Goal: Task Accomplishment & Management: Manage account settings

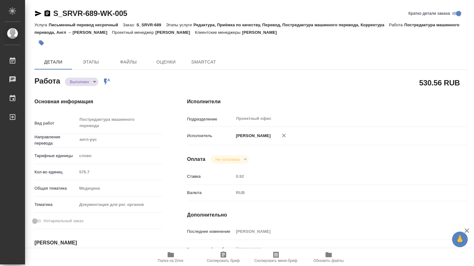
type textarea "x"
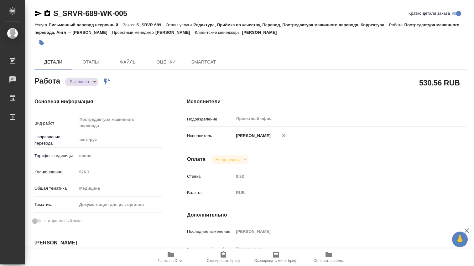
type textarea "x"
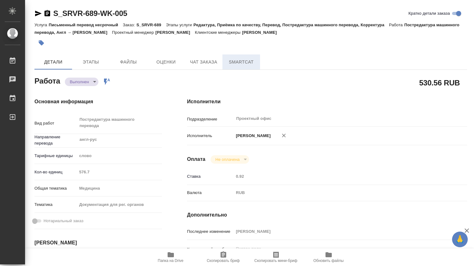
type textarea "x"
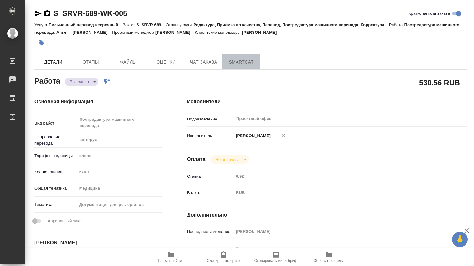
click at [240, 62] on span "SmartCat" at bounding box center [241, 62] width 30 height 8
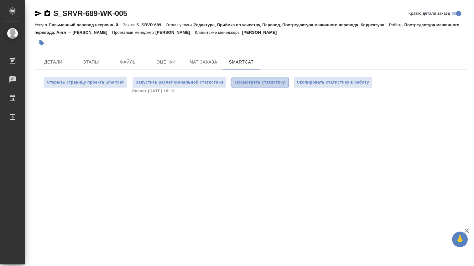
click at [260, 83] on span "Посмотреть статистику" at bounding box center [260, 82] width 50 height 7
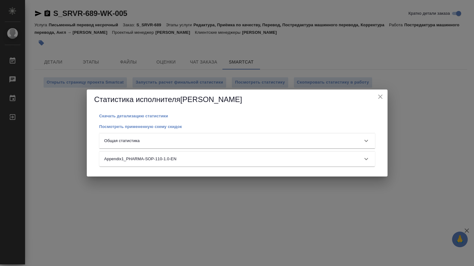
click at [367, 138] on icon at bounding box center [366, 141] width 8 height 8
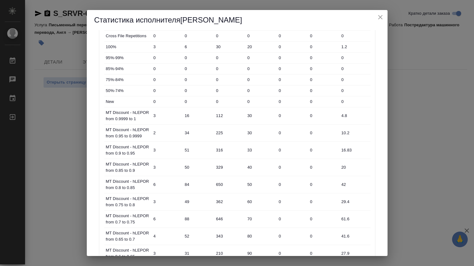
scroll to position [200, 0]
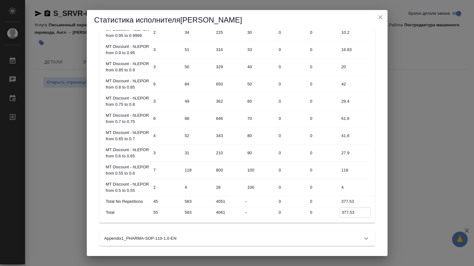
drag, startPoint x: 355, startPoint y: 212, endPoint x: 332, endPoint y: 213, distance: 22.9
click at [332, 213] on div "Total 55 583 4061 - 0 0 377.53" at bounding box center [237, 212] width 266 height 11
click at [379, 15] on icon "close" at bounding box center [380, 17] width 8 height 8
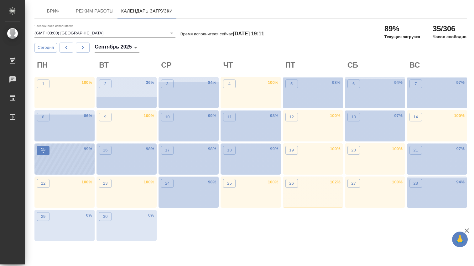
click at [45, 152] on p "•" at bounding box center [43, 153] width 5 height 6
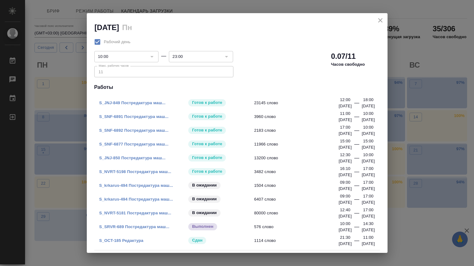
click at [149, 144] on link "S_SNF-6877 Постредактура маш..." at bounding box center [133, 144] width 69 height 5
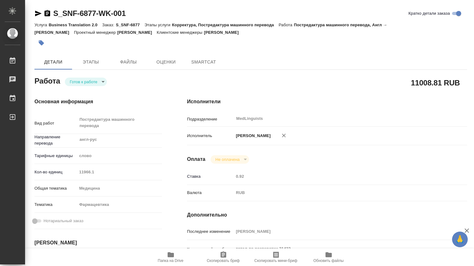
type textarea "x"
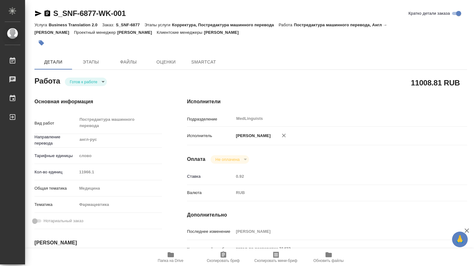
type textarea "x"
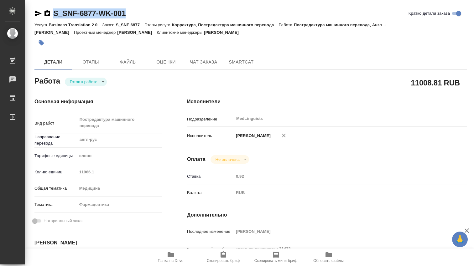
type textarea "x"
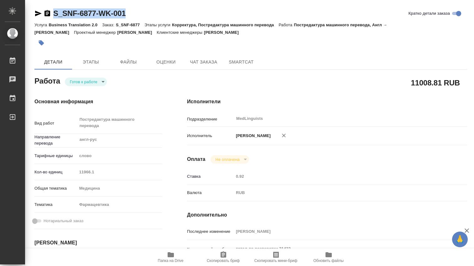
drag, startPoint x: 137, startPoint y: 15, endPoint x: 44, endPoint y: 15, distance: 93.9
click at [44, 15] on div "S_SNF-6877-WK-001 Кратко детали заказа" at bounding box center [250, 13] width 432 height 10
type textarea "x"
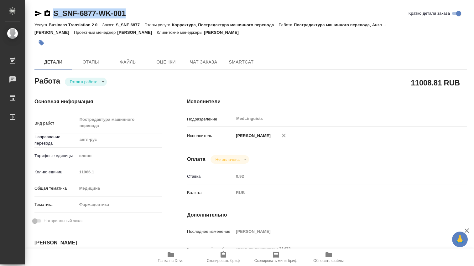
type textarea "x"
copy link "S_SNF-6877-WK-001"
type textarea "x"
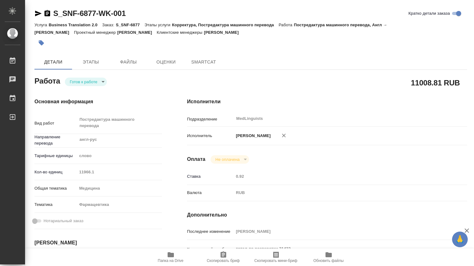
type textarea "x"
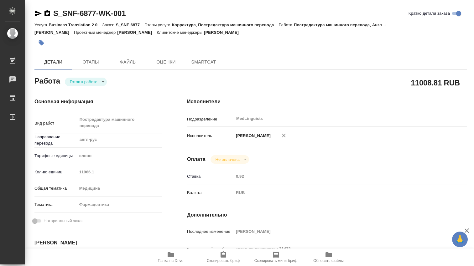
type textarea "x"
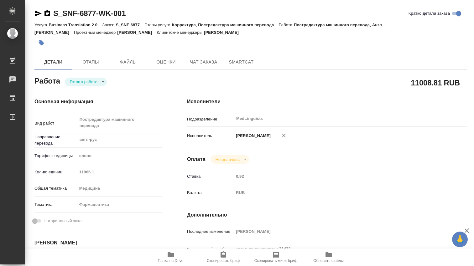
type textarea "x"
click at [105, 81] on body "🙏 .cls-1 fill:#fff; AWATERA Dmitrieva Olga Работы Чаты График Выйти S_SNF-6877-…" at bounding box center [237, 133] width 474 height 266
click at [92, 82] on li "В работе" at bounding box center [86, 81] width 42 height 11
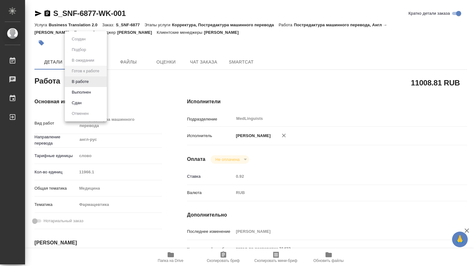
type textarea "x"
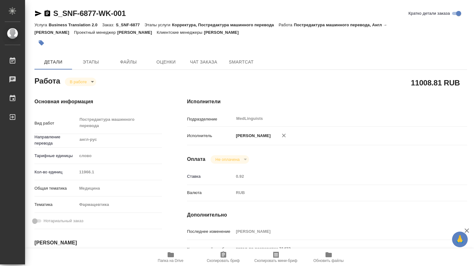
type textarea "x"
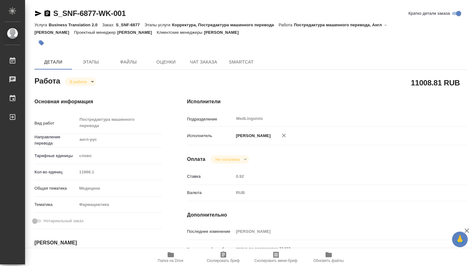
type textarea "x"
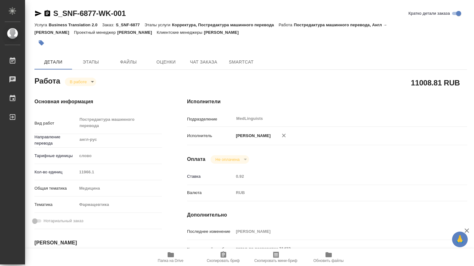
type textarea "x"
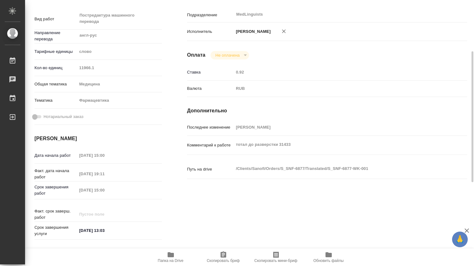
scroll to position [208, 0]
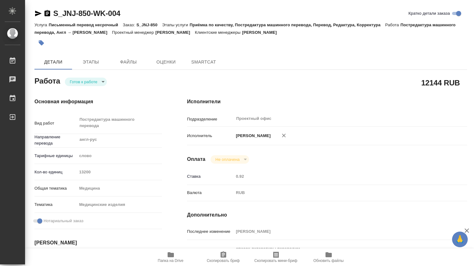
type textarea "x"
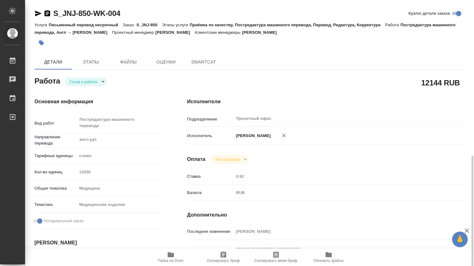
type textarea "x"
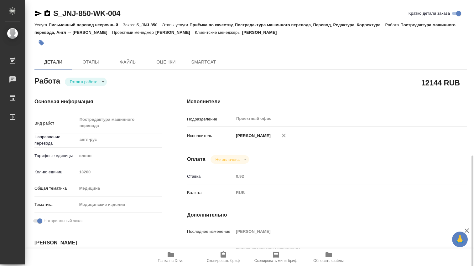
scroll to position [104, 0]
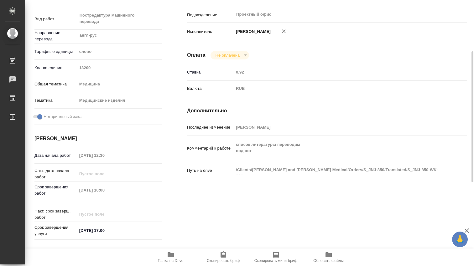
type textarea "x"
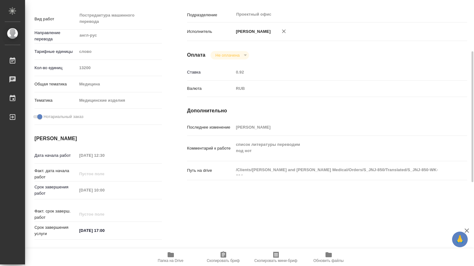
type textarea "x"
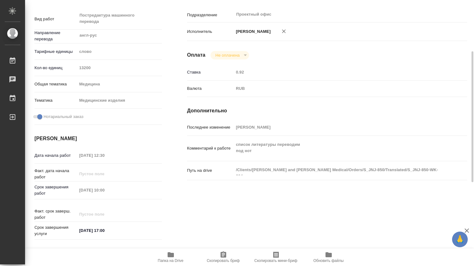
scroll to position [0, 0]
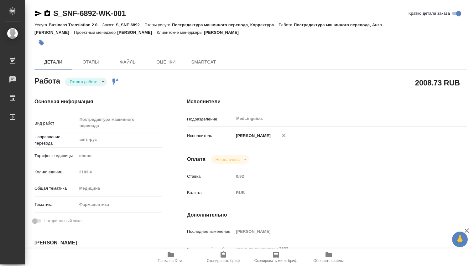
type textarea "x"
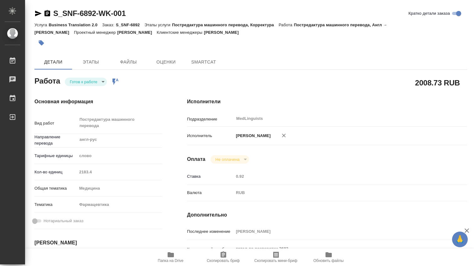
type textarea "x"
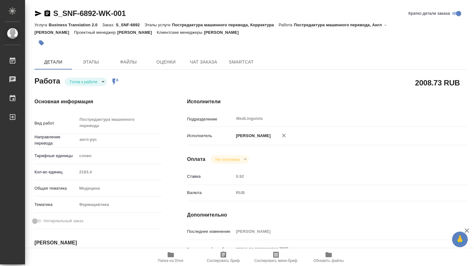
scroll to position [104, 0]
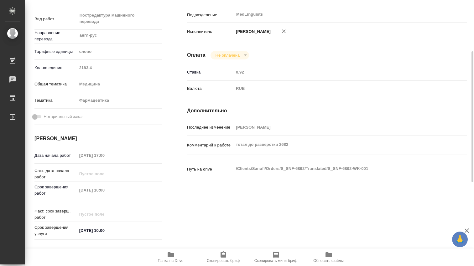
type textarea "x"
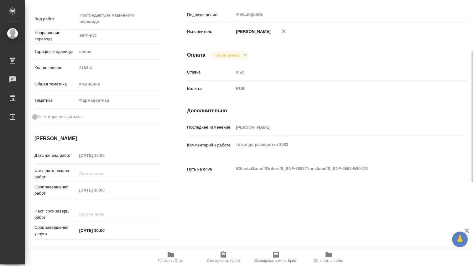
type textarea "x"
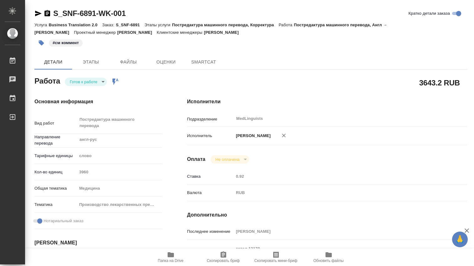
type textarea "x"
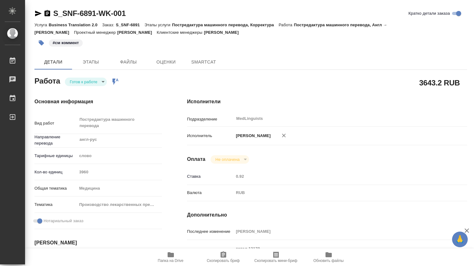
type textarea "x"
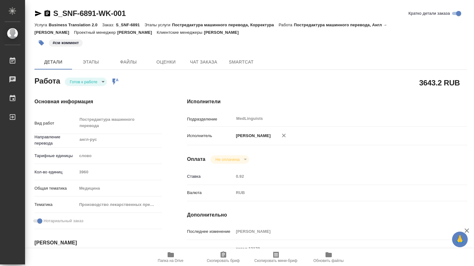
type textarea "x"
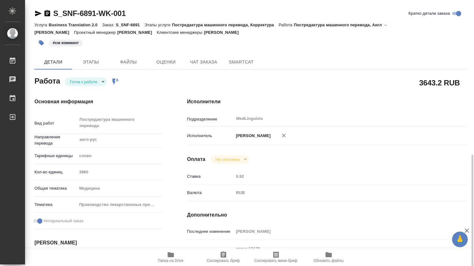
scroll to position [104, 0]
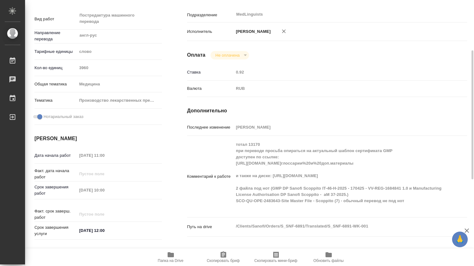
type textarea "x"
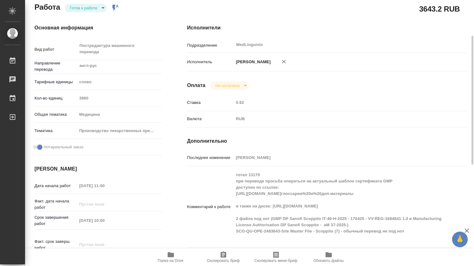
scroll to position [0, 0]
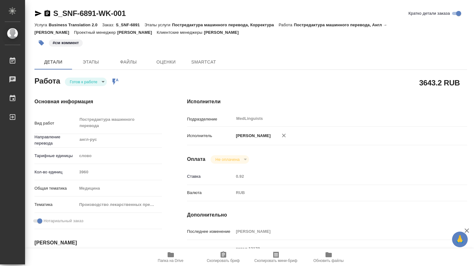
type textarea "x"
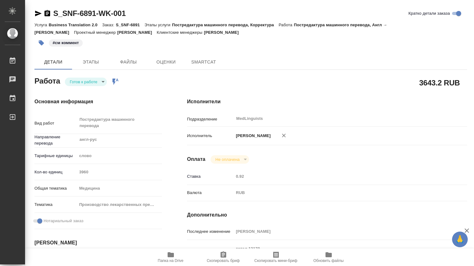
type textarea "x"
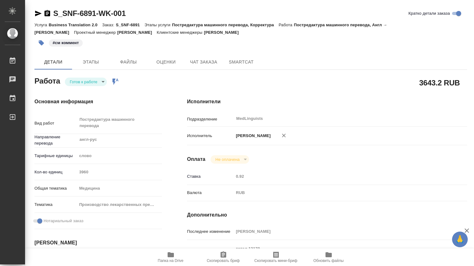
type textarea "x"
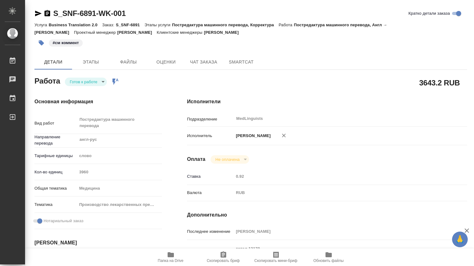
scroll to position [104, 0]
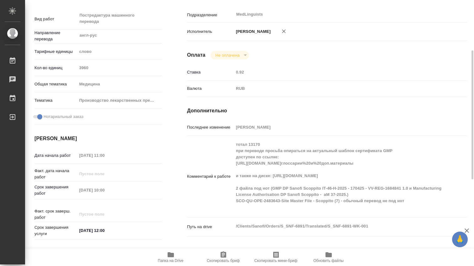
type textarea "x"
